Goal: Information Seeking & Learning: Learn about a topic

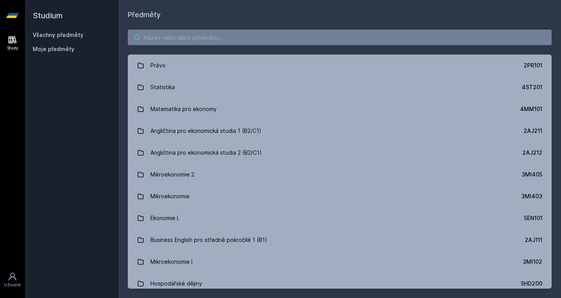
click at [172, 38] on input "search" at bounding box center [340, 38] width 424 height 16
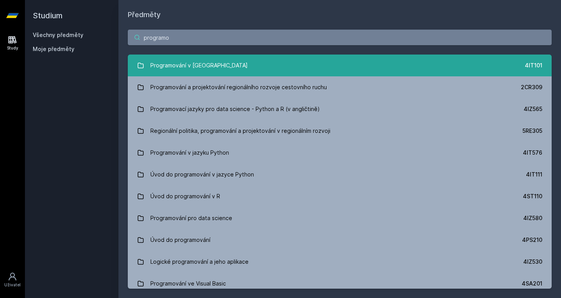
type input "programo"
click at [203, 60] on div "Programování v [GEOGRAPHIC_DATA]" at bounding box center [198, 66] width 97 height 16
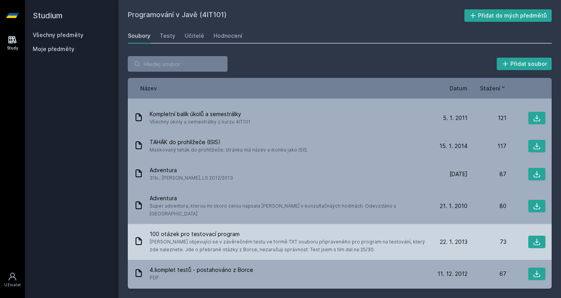
scroll to position [351, 0]
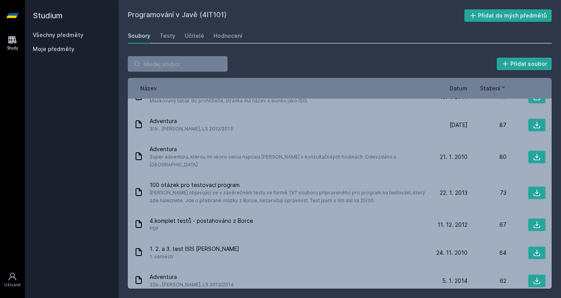
click at [215, 12] on h2 "Programování v Javě (4IT101)" at bounding box center [296, 15] width 337 height 12
copy h2 "4IT101"
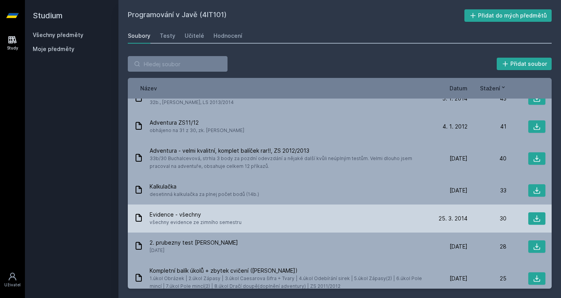
scroll to position [624, 0]
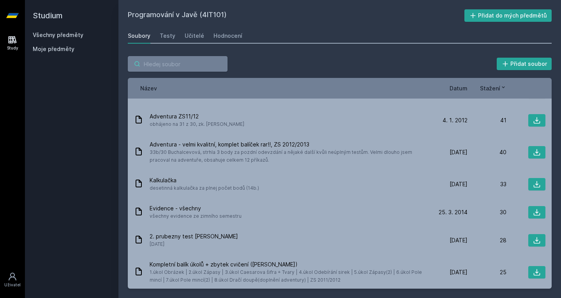
click at [168, 70] on input "search" at bounding box center [178, 64] width 100 height 16
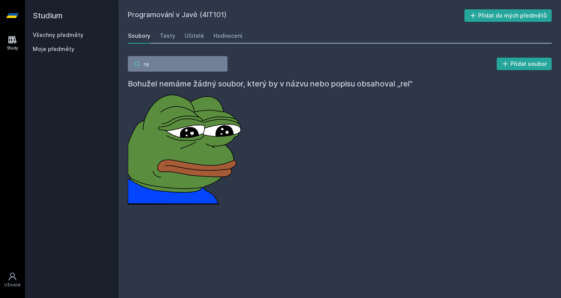
type input "r"
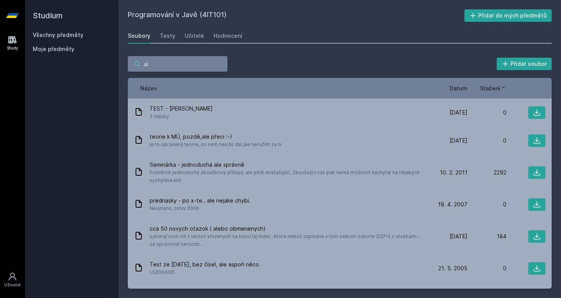
type input "a"
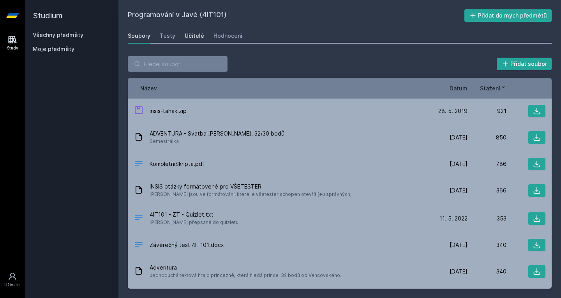
click at [192, 39] on div "Učitelé" at bounding box center [194, 36] width 19 height 8
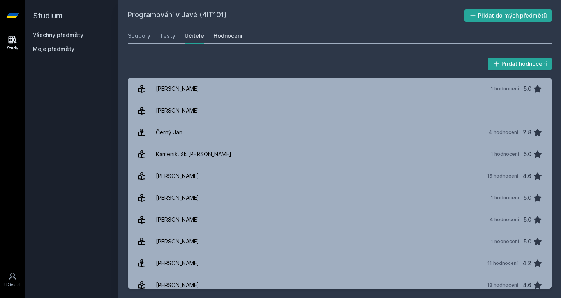
click at [225, 37] on div "Hodnocení" at bounding box center [228, 36] width 29 height 8
